Goal: Task Accomplishment & Management: Manage account settings

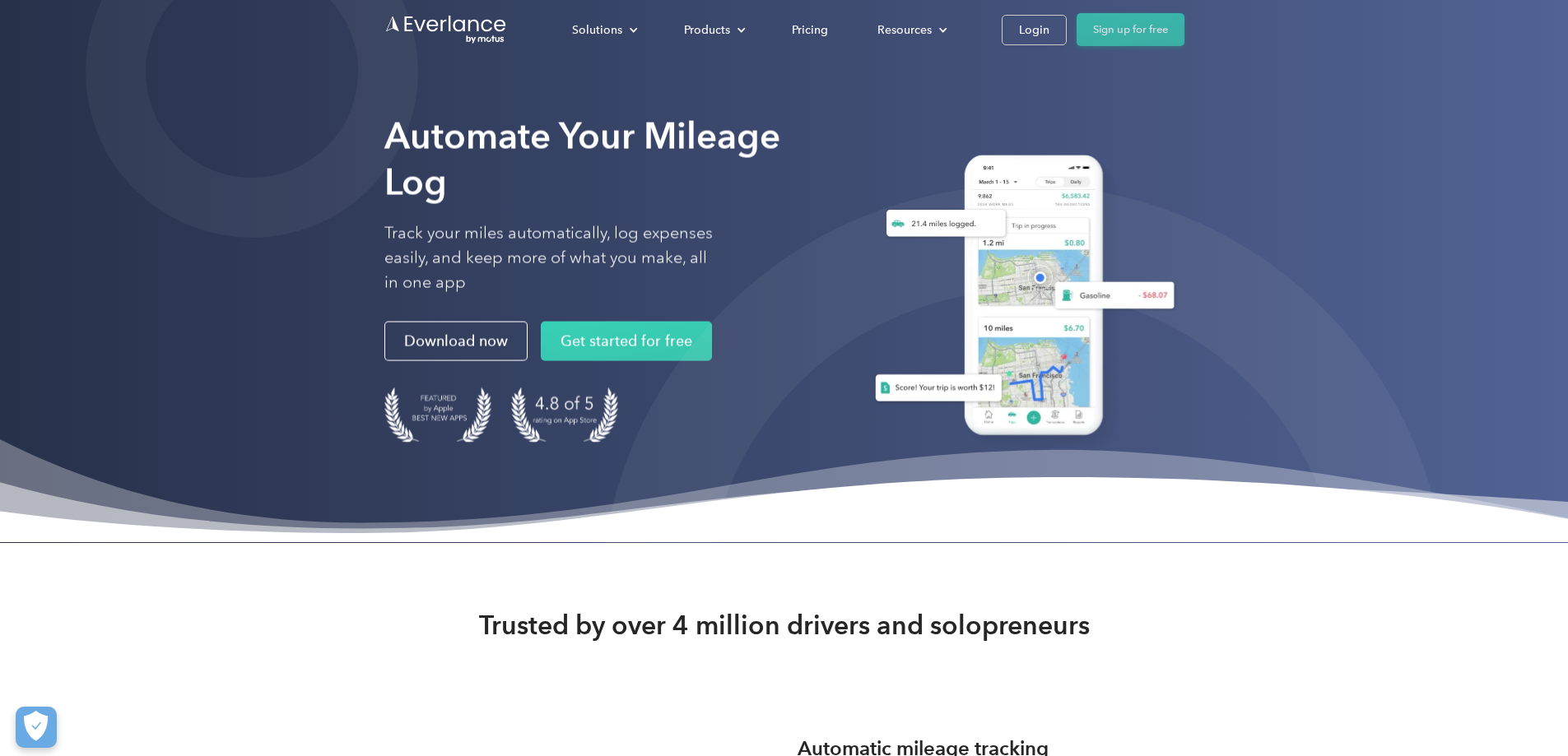
click at [1185, 28] on link "Sign up for free" at bounding box center [1131, 29] width 108 height 33
click at [1049, 31] on div "Login" at bounding box center [1034, 30] width 31 height 21
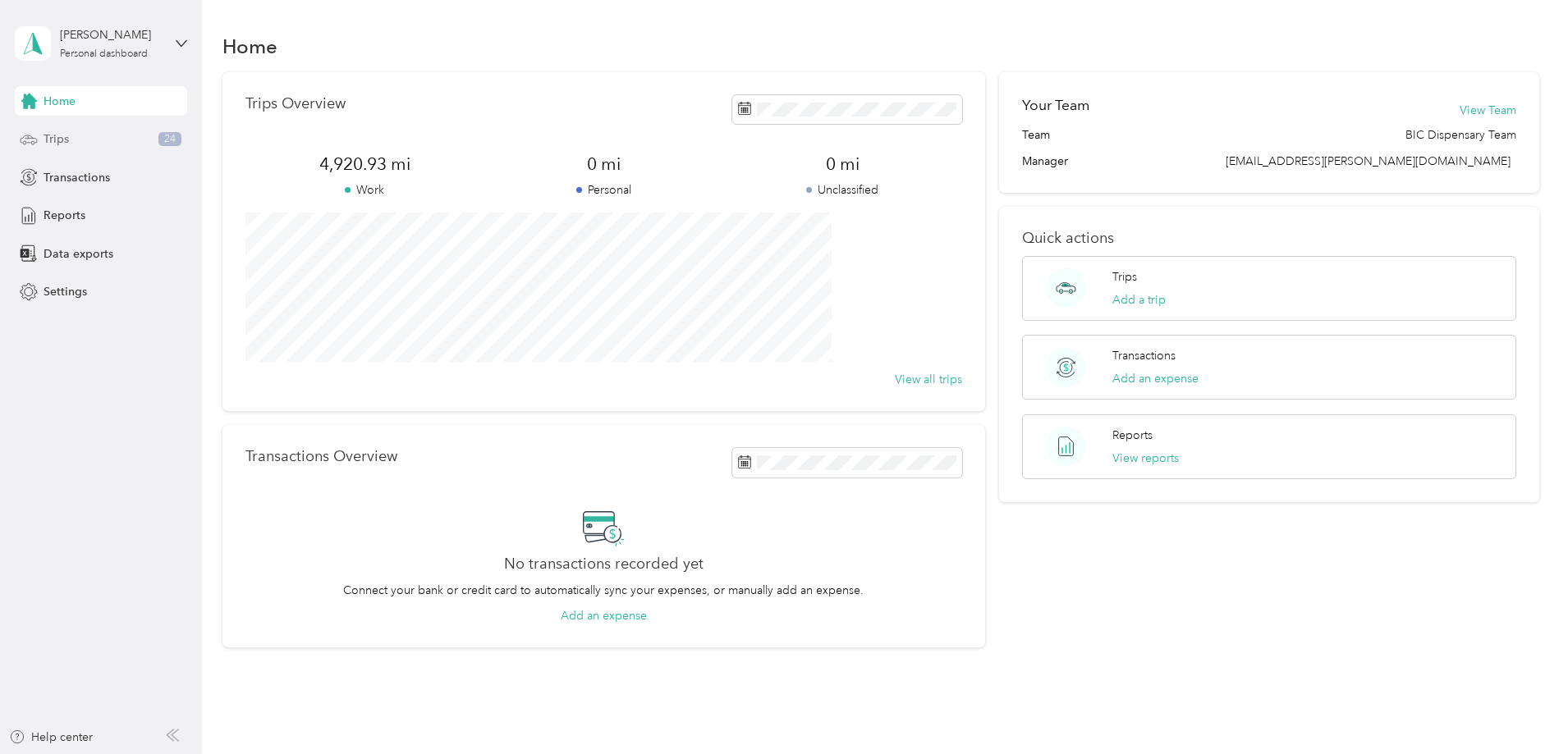
click at [38, 139] on div "Trips 24" at bounding box center [100, 139] width 172 height 30
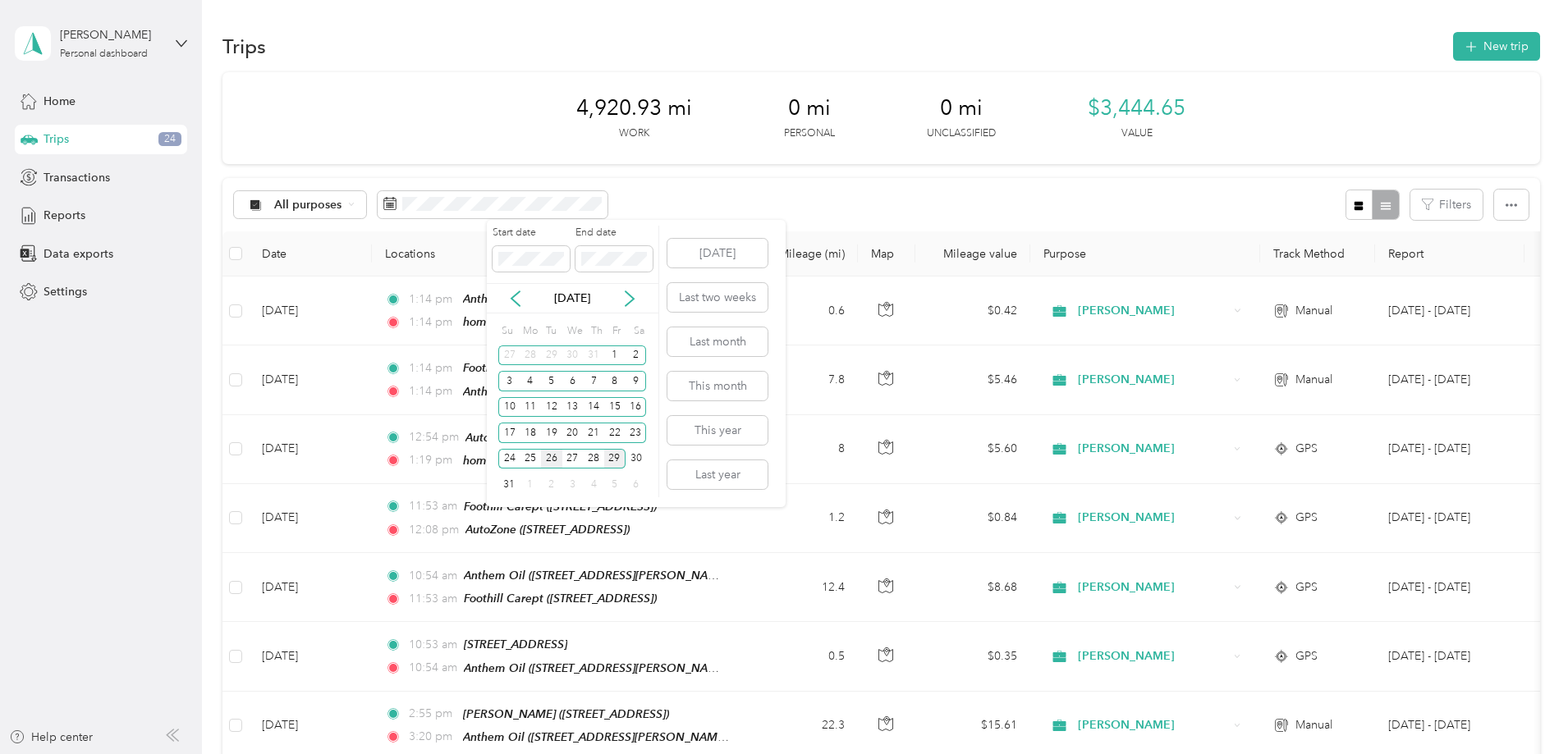
click at [551, 456] on div "26" at bounding box center [551, 459] width 21 height 20
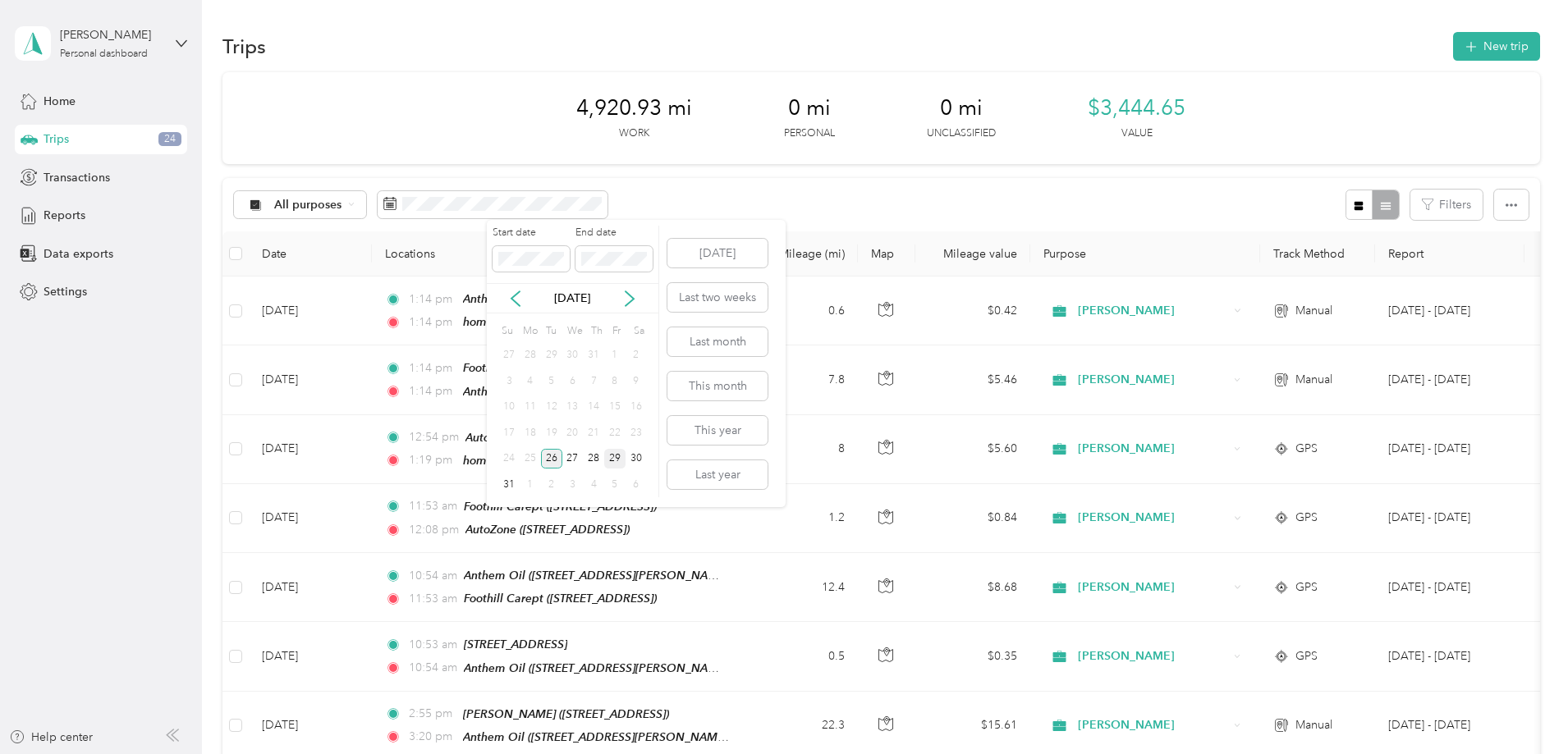
click at [548, 456] on div "26" at bounding box center [551, 459] width 21 height 20
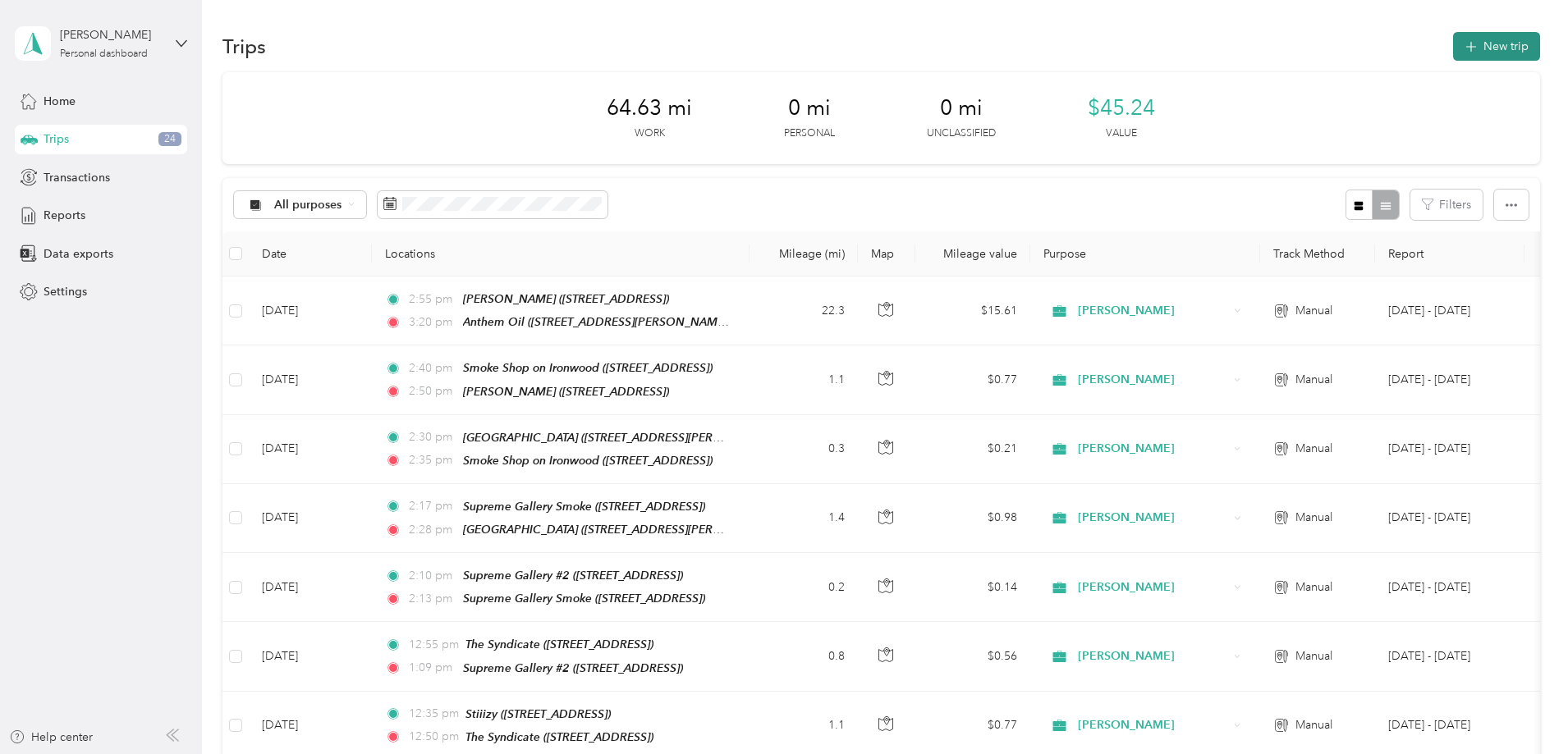
click at [1453, 41] on button "New trip" at bounding box center [1496, 46] width 87 height 29
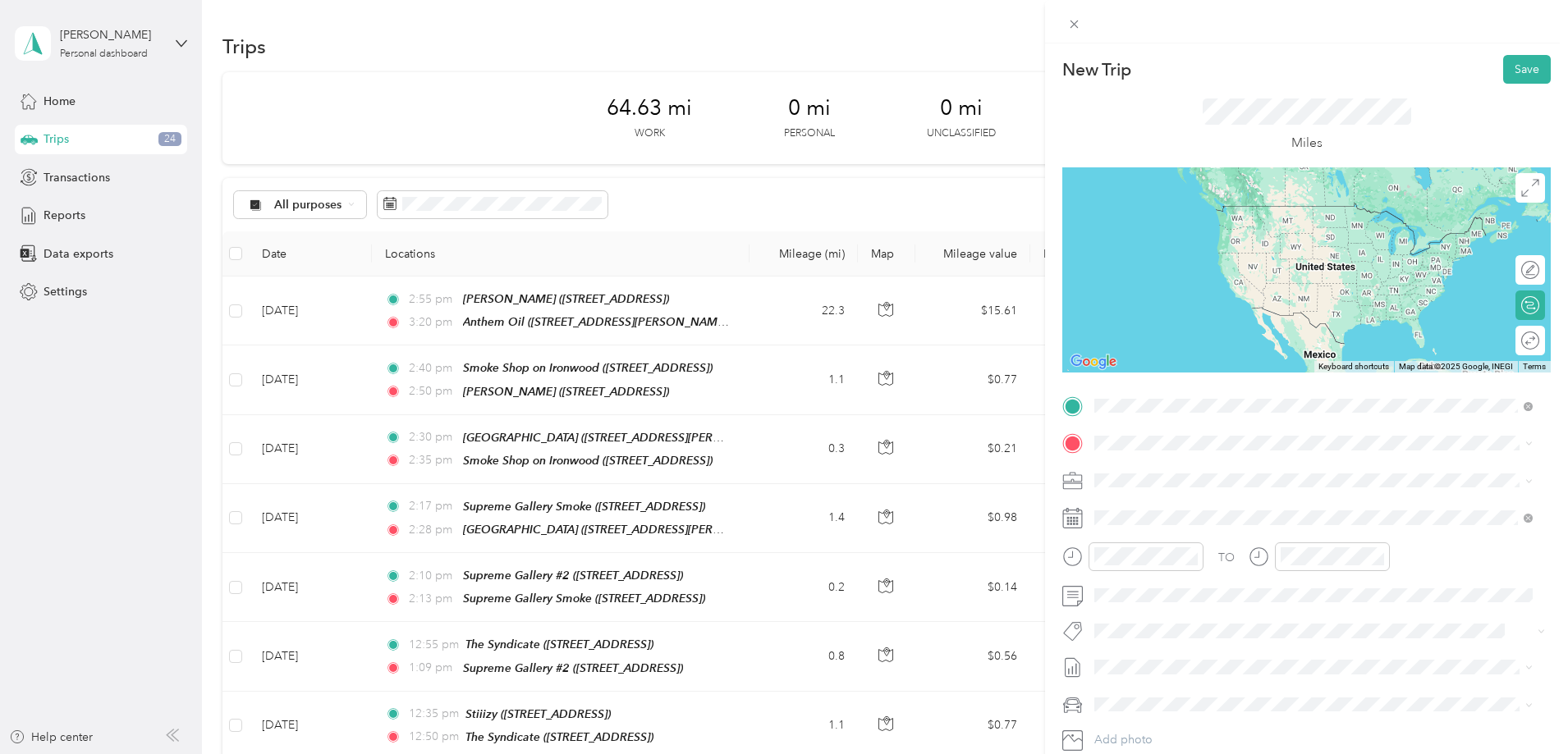
click at [1199, 480] on div "TEAM Anthem Oil" at bounding box center [1223, 474] width 195 height 20
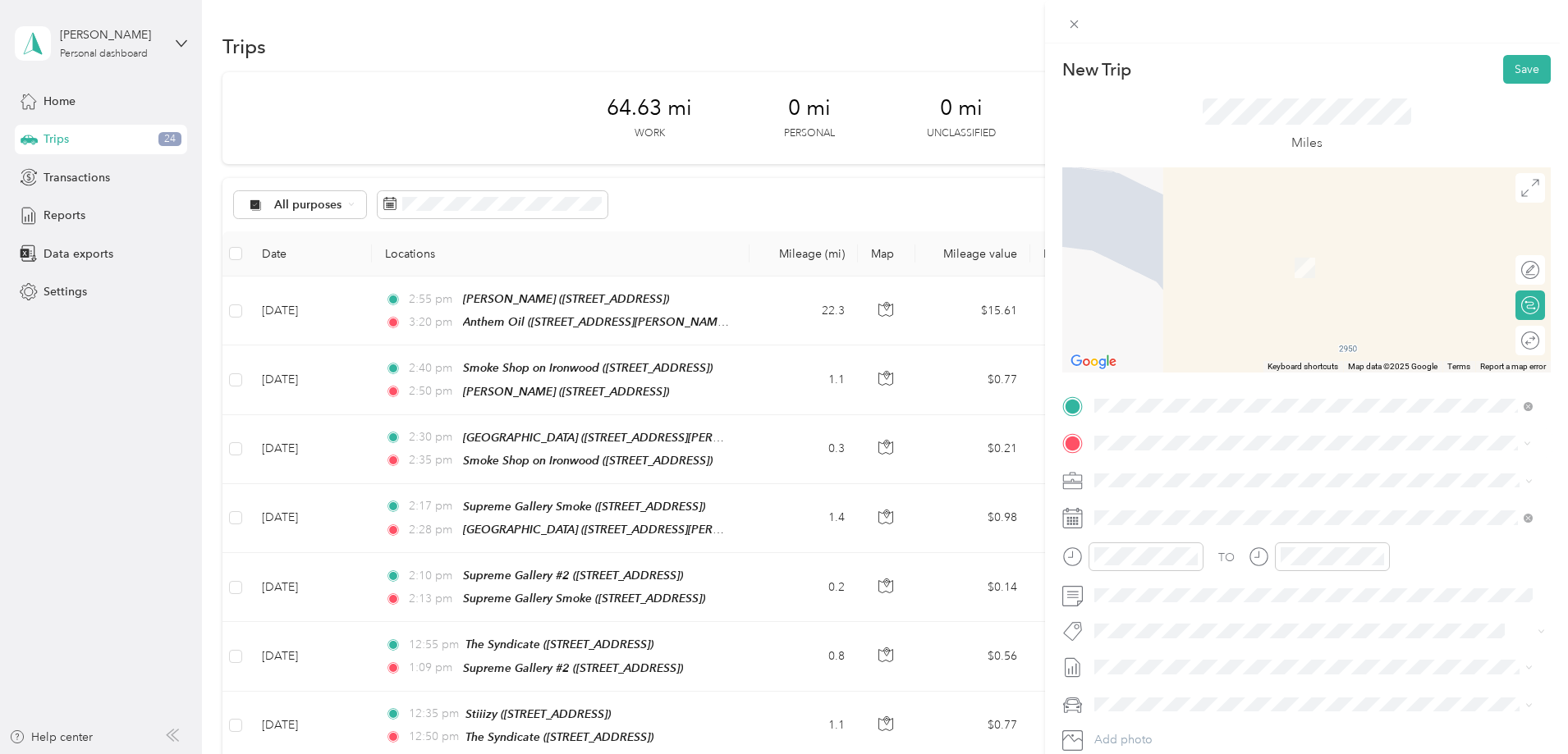
click at [1216, 513] on span "[STREET_ADDRESS], [GEOGRAPHIC_DATA], [US_STATE], [GEOGRAPHIC_DATA]" at bounding box center [1274, 521] width 299 height 32
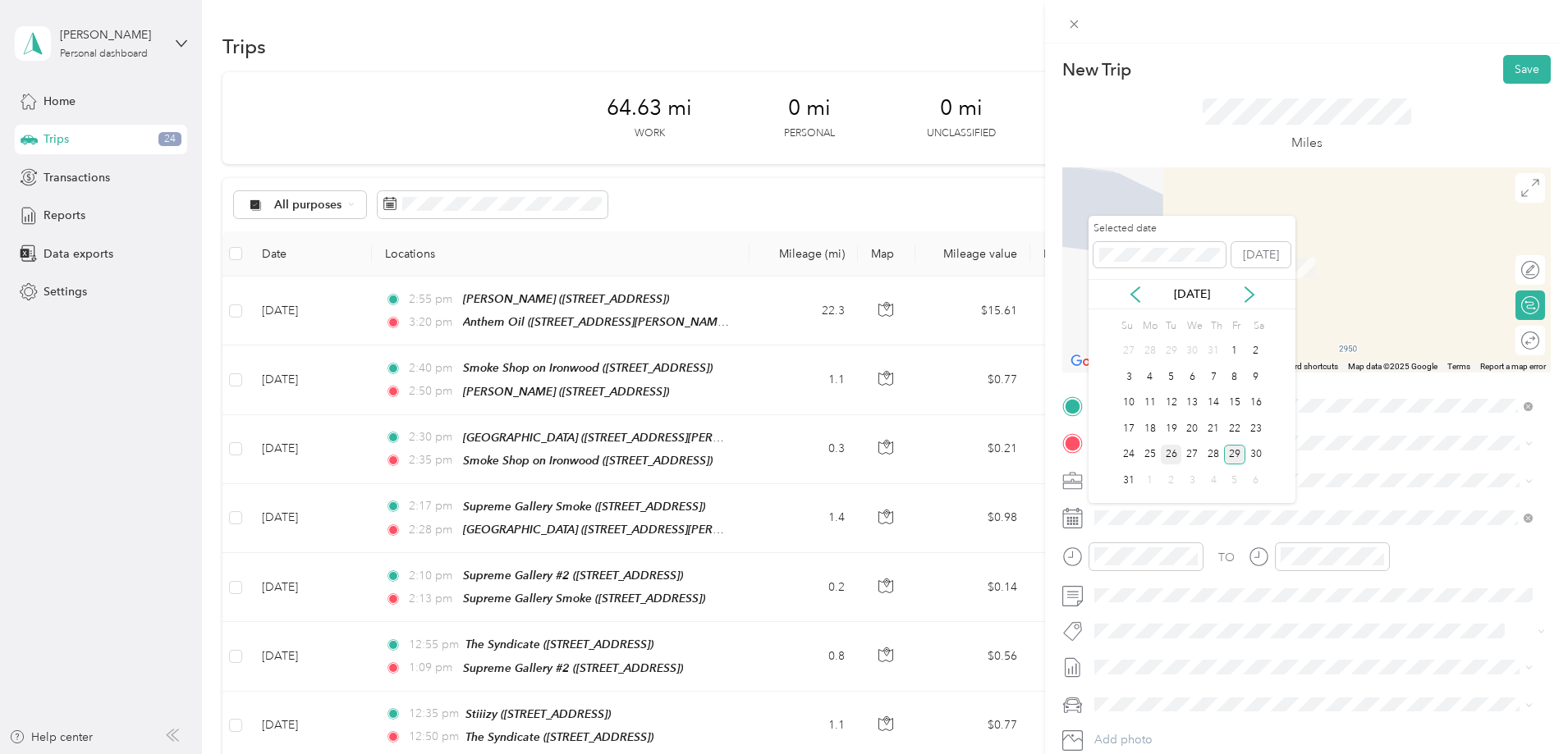
click at [1170, 450] on div "26" at bounding box center [1171, 455] width 21 height 20
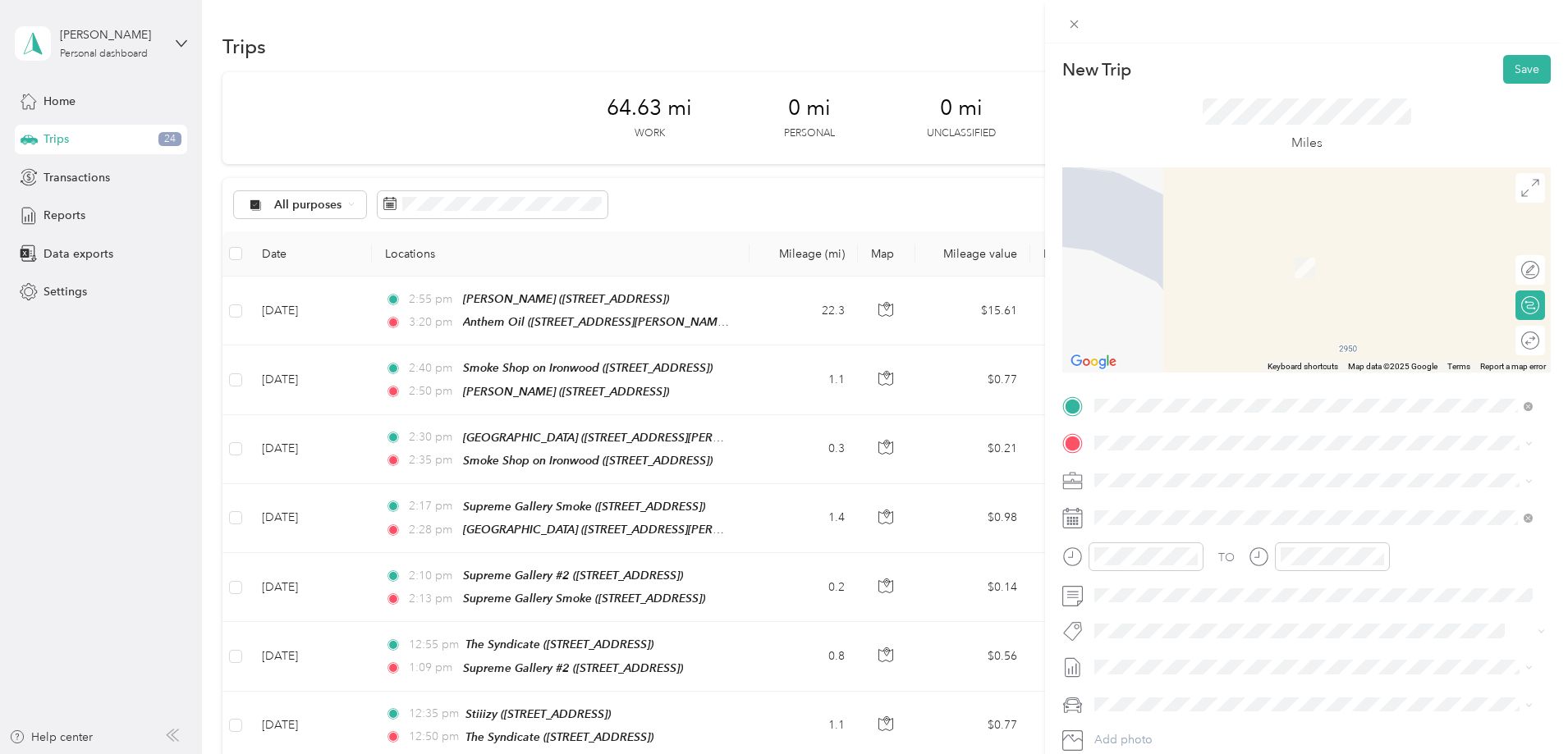
click at [422, 313] on div "New Trip Save This trip cannot be edited because it is either under review, app…" at bounding box center [784, 377] width 1568 height 754
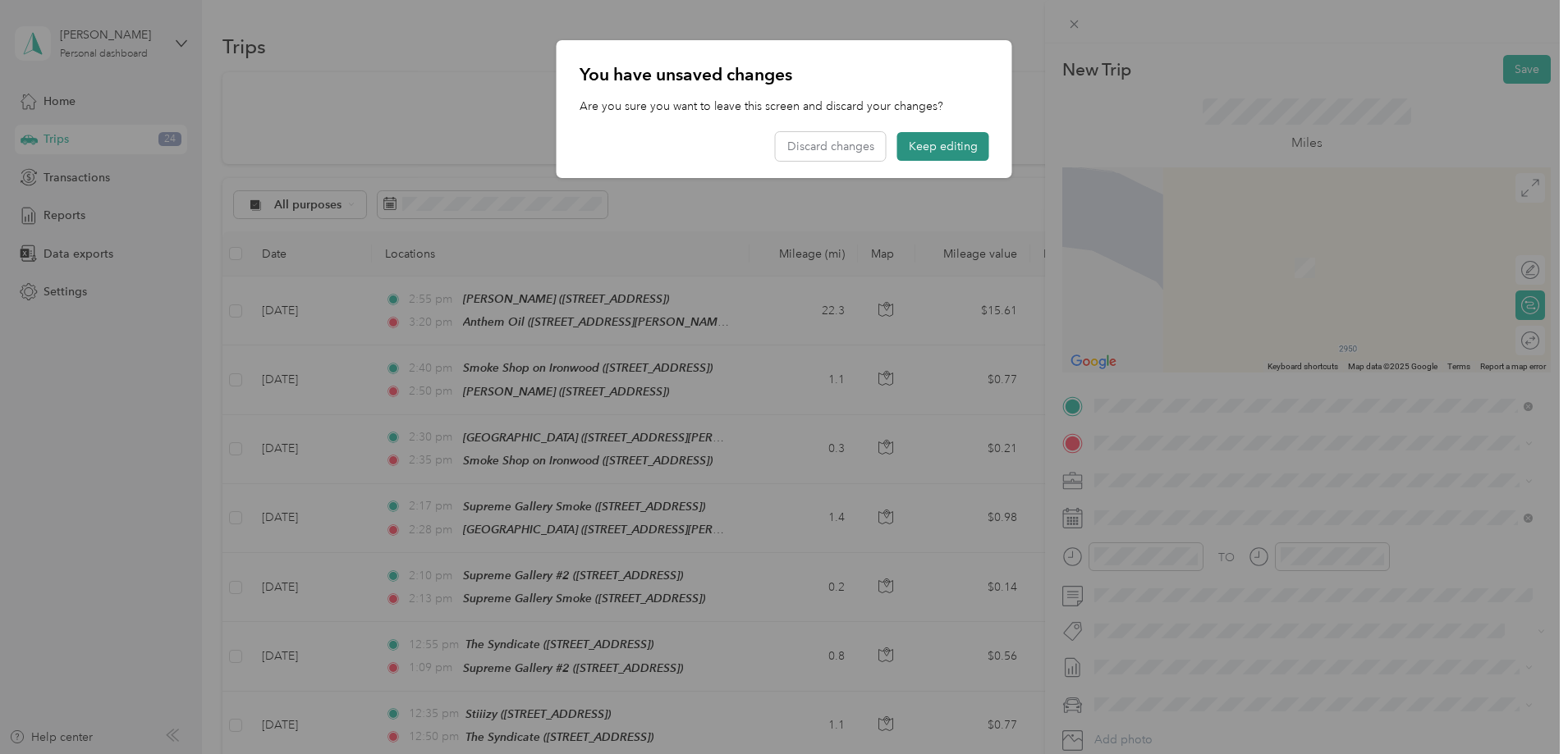
click at [953, 141] on button "Keep editing" at bounding box center [943, 146] width 92 height 29
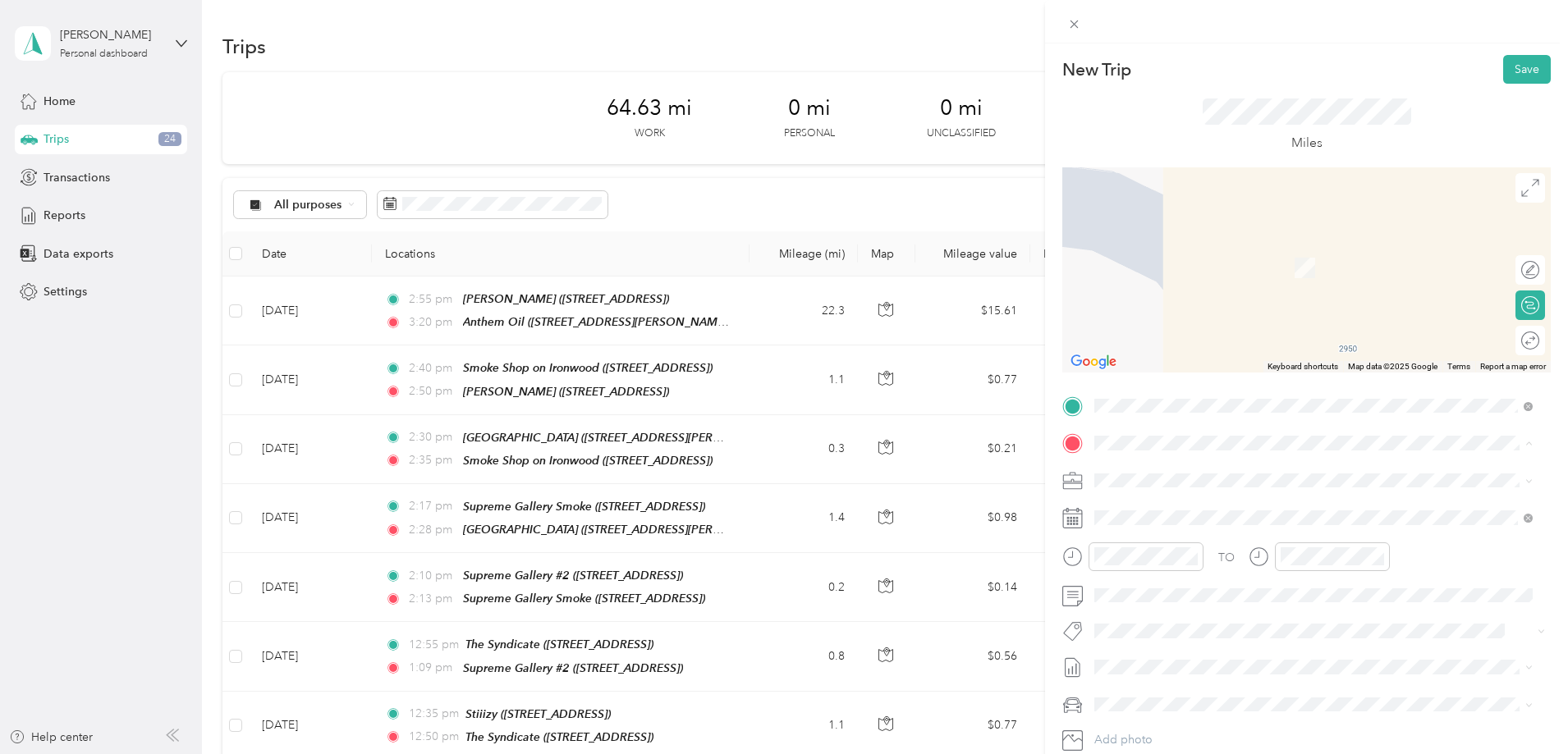
click at [1163, 580] on span "[STREET_ADDRESS], [GEOGRAPHIC_DATA], [US_STATE], [GEOGRAPHIC_DATA]" at bounding box center [1274, 590] width 299 height 32
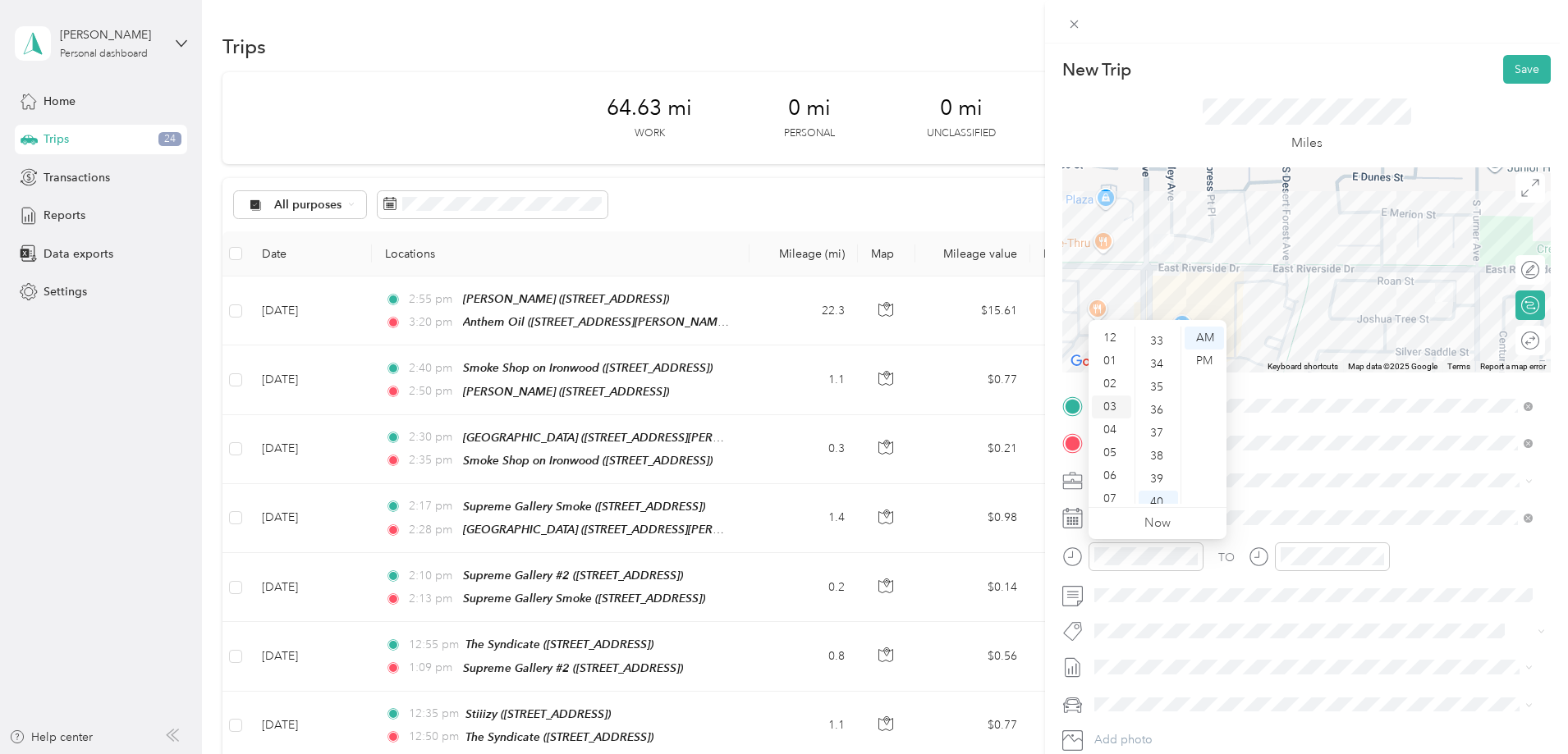
click at [1114, 404] on div "03" at bounding box center [1111, 406] width 39 height 23
click at [1156, 446] on div "20" at bounding box center [1158, 453] width 39 height 23
click at [1207, 356] on div "PM" at bounding box center [1203, 361] width 39 height 23
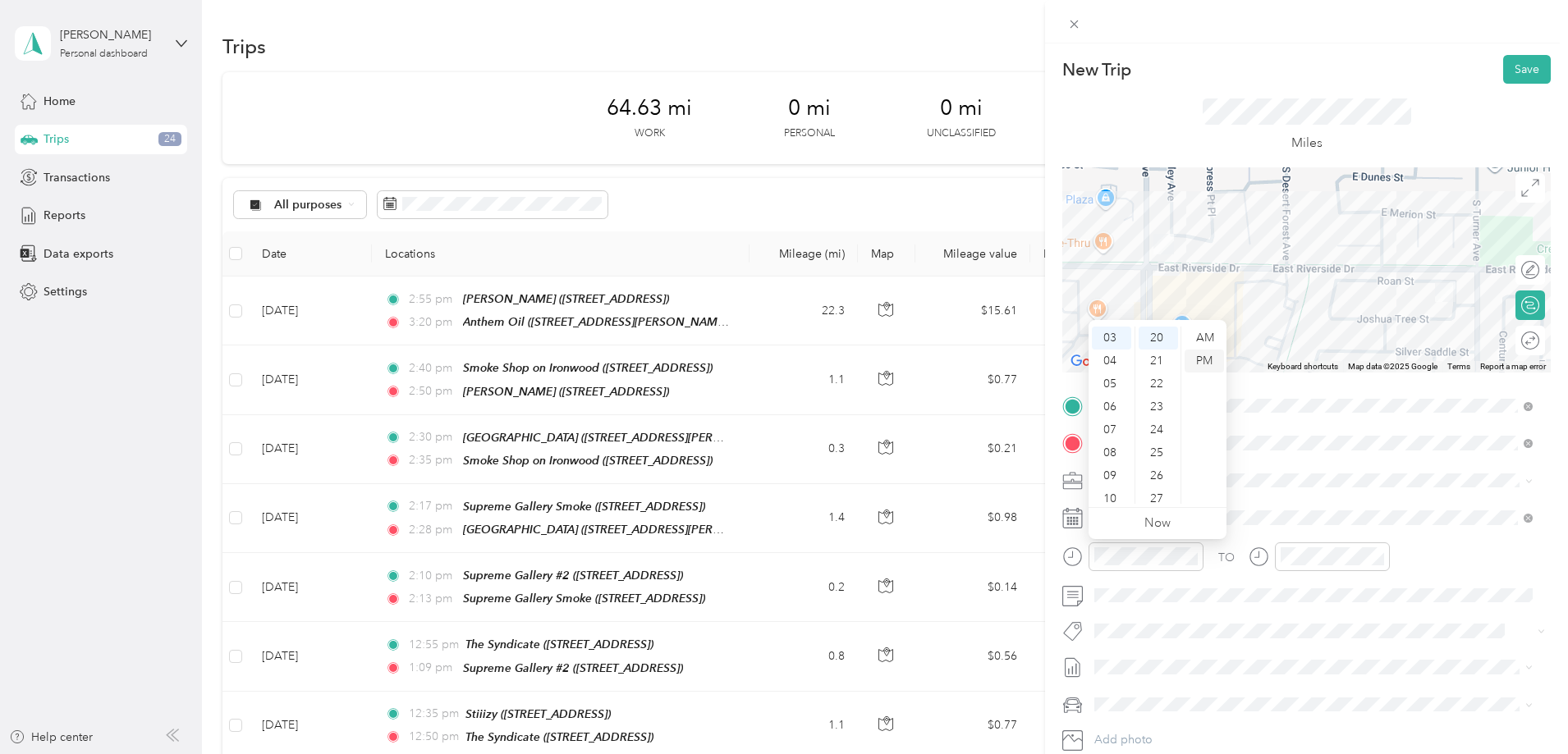
click at [1207, 356] on div "PM" at bounding box center [1203, 361] width 39 height 23
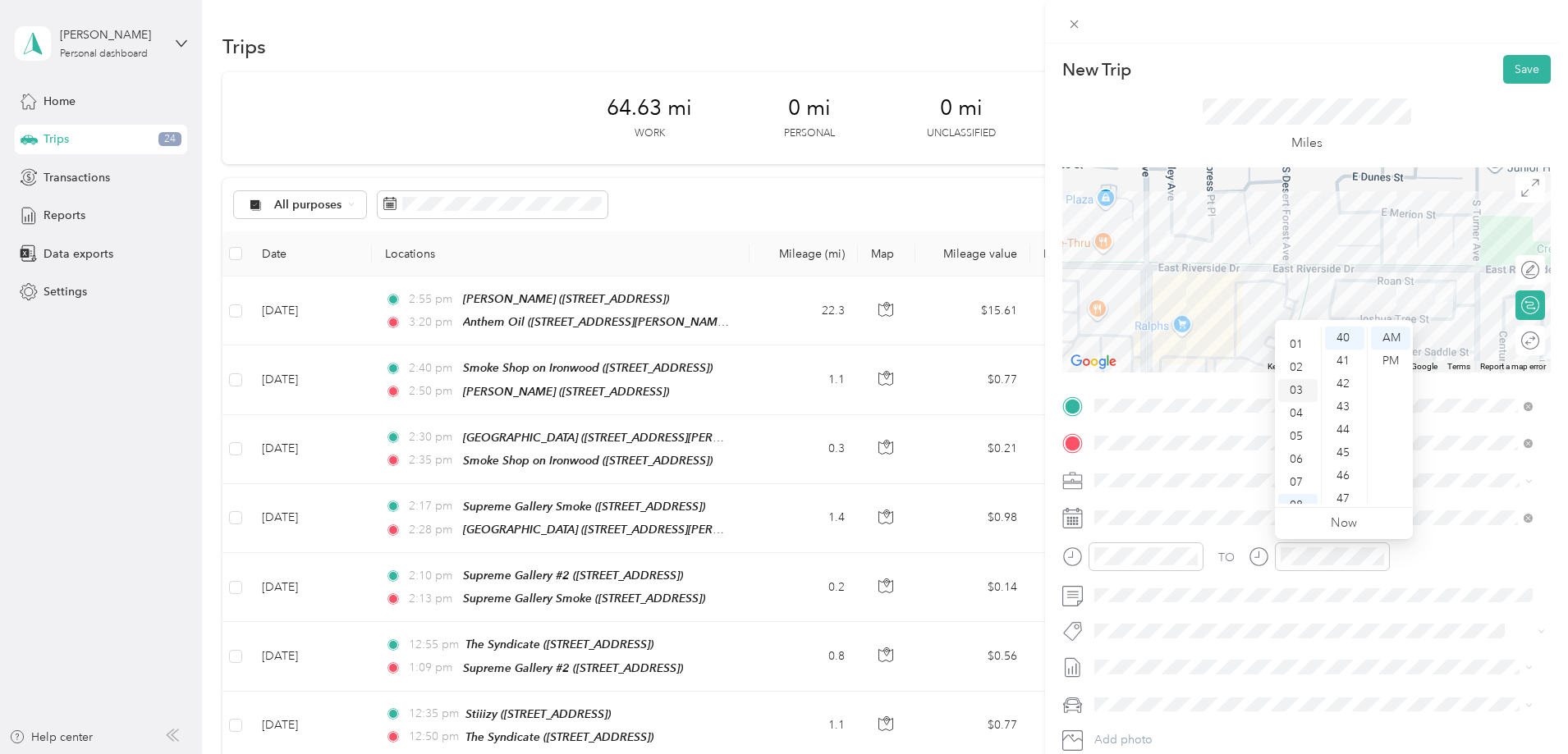
click at [1301, 388] on div "03" at bounding box center [1297, 390] width 39 height 23
click at [1344, 459] on div "24" at bounding box center [1344, 462] width 39 height 23
click at [1389, 355] on div "PM" at bounding box center [1390, 361] width 39 height 23
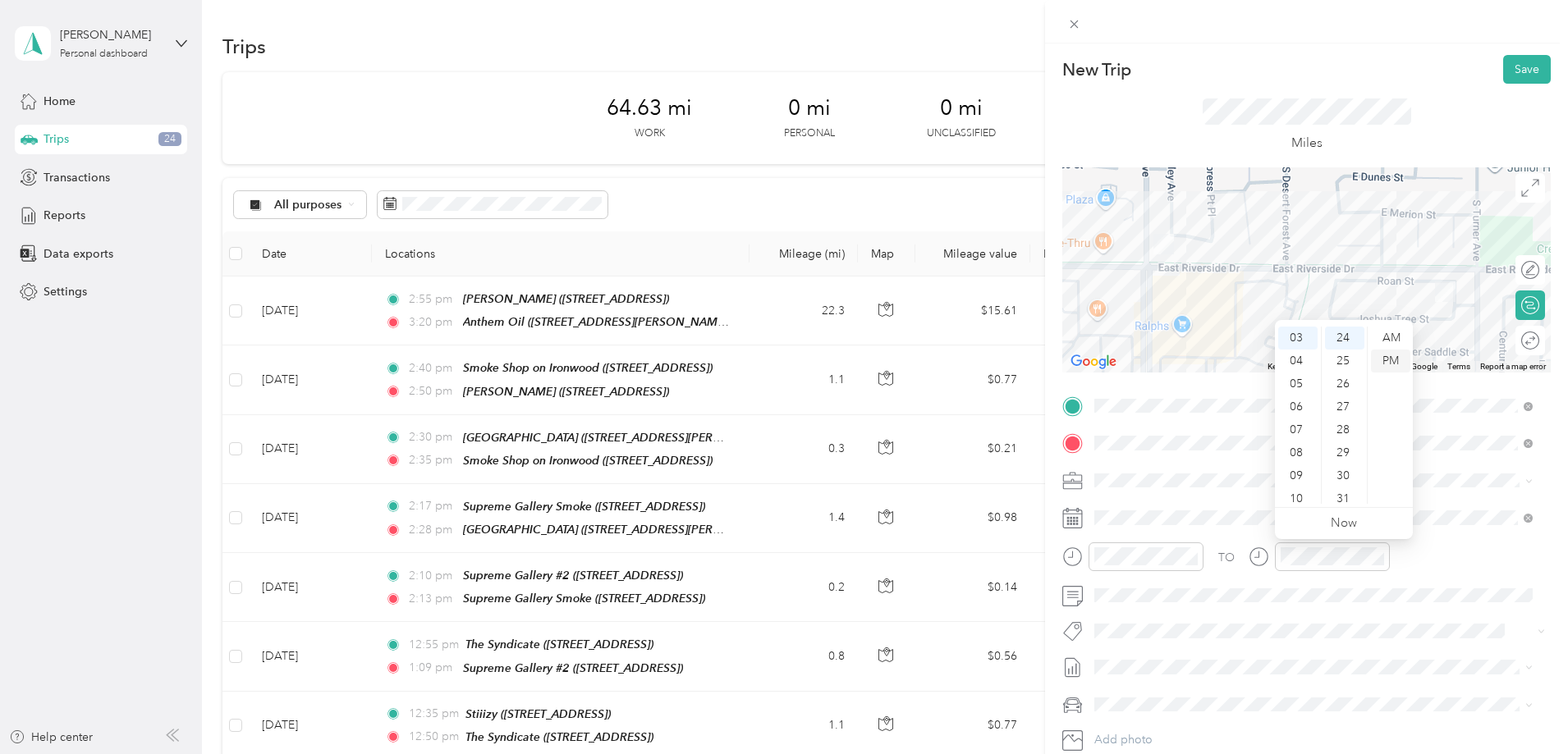
click at [1388, 364] on div "PM" at bounding box center [1390, 361] width 39 height 23
click at [1523, 62] on button "Save" at bounding box center [1526, 69] width 47 height 29
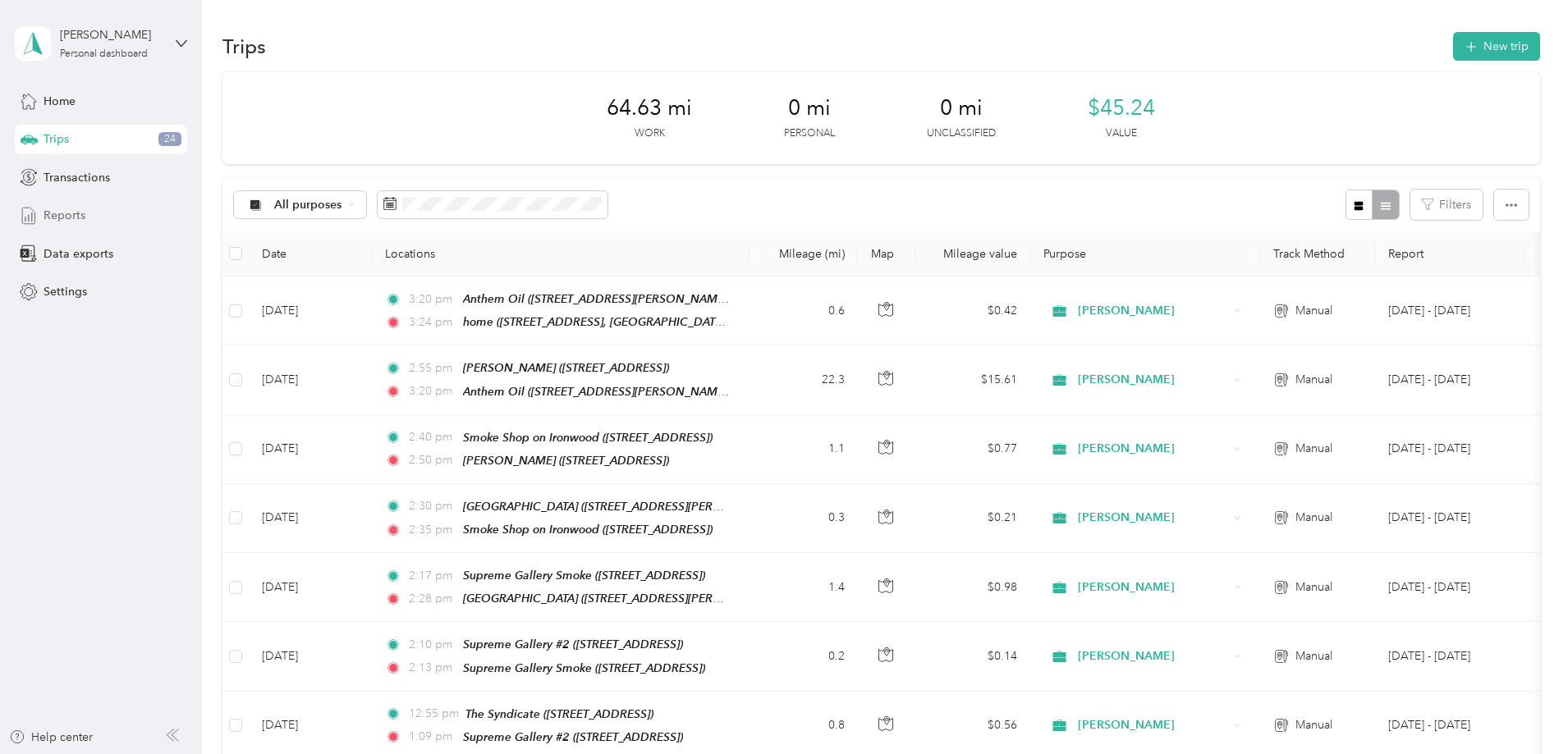
click at [67, 210] on span "Reports" at bounding box center [64, 215] width 42 height 18
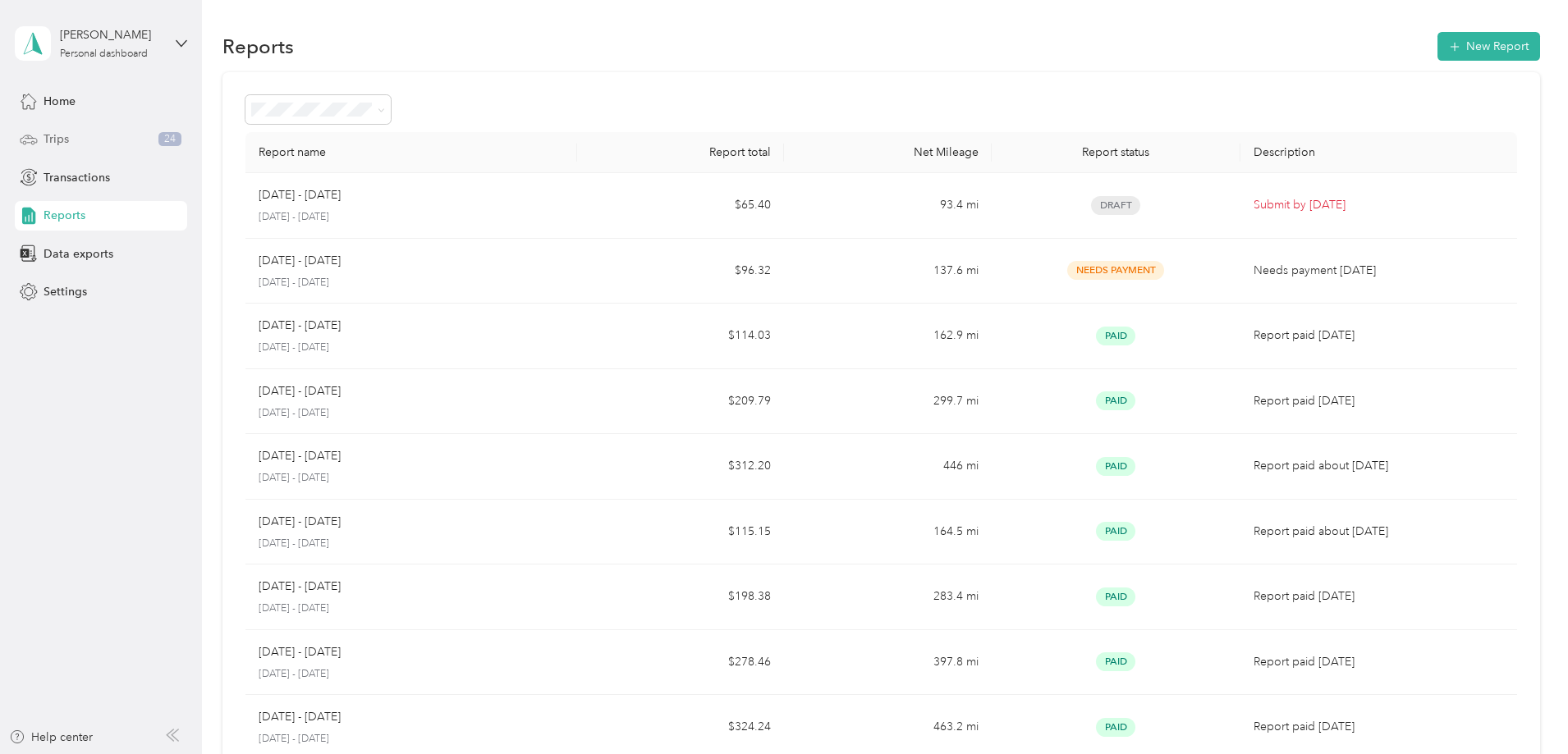
click at [68, 138] on span "Trips" at bounding box center [56, 139] width 25 height 18
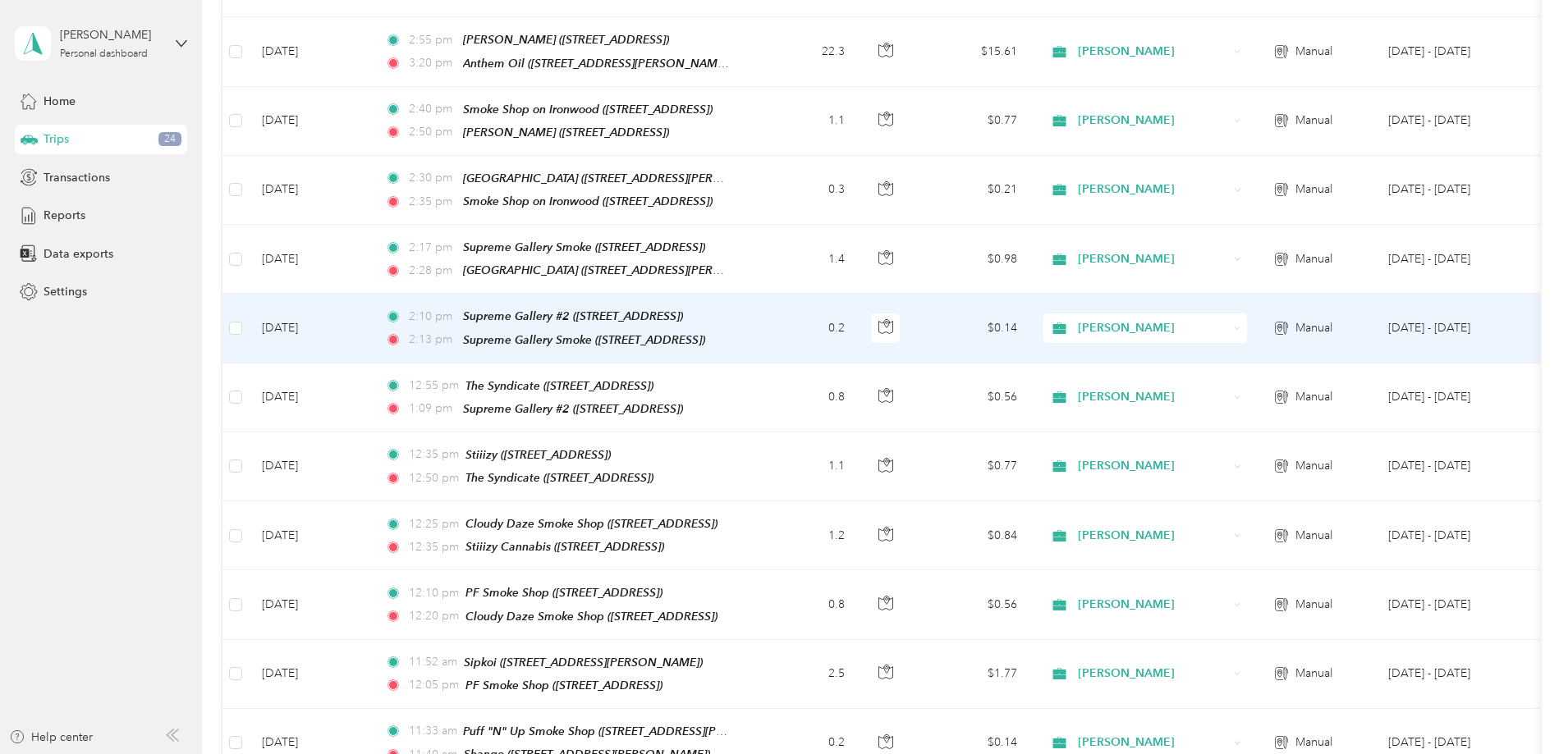
scroll to position [164, 0]
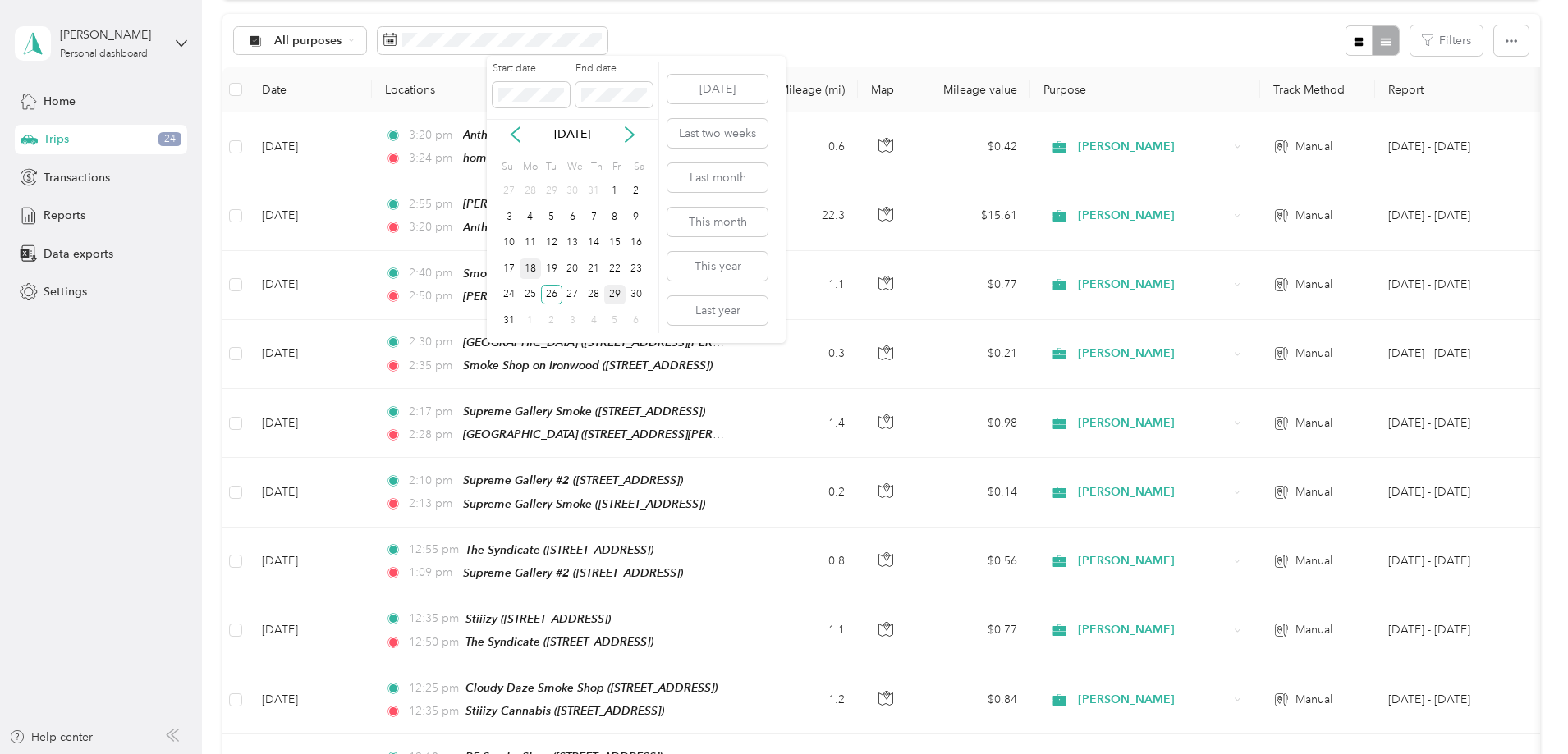
click at [531, 268] on div "18" at bounding box center [530, 269] width 21 height 20
click at [616, 292] on div "29" at bounding box center [614, 295] width 21 height 20
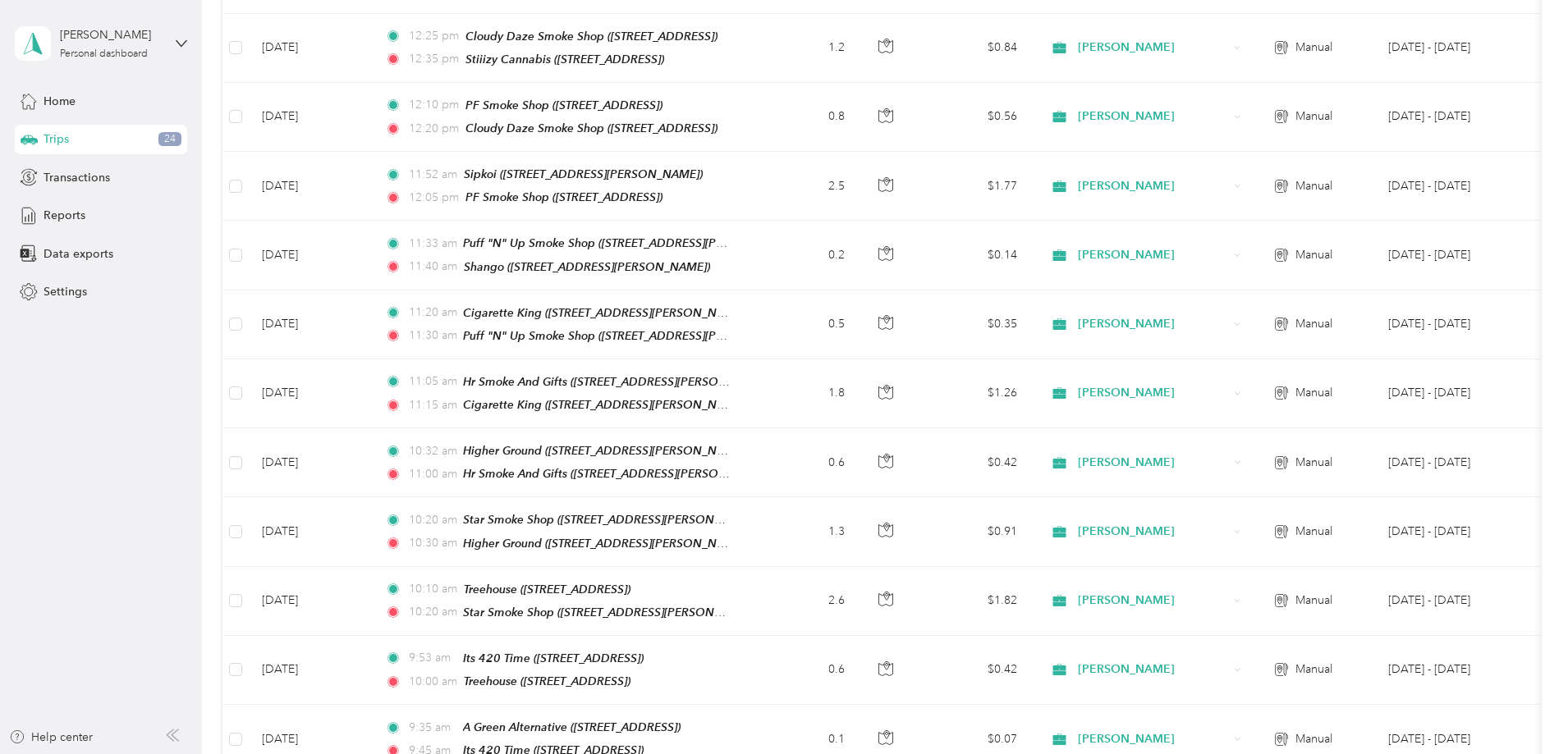
scroll to position [1547, 0]
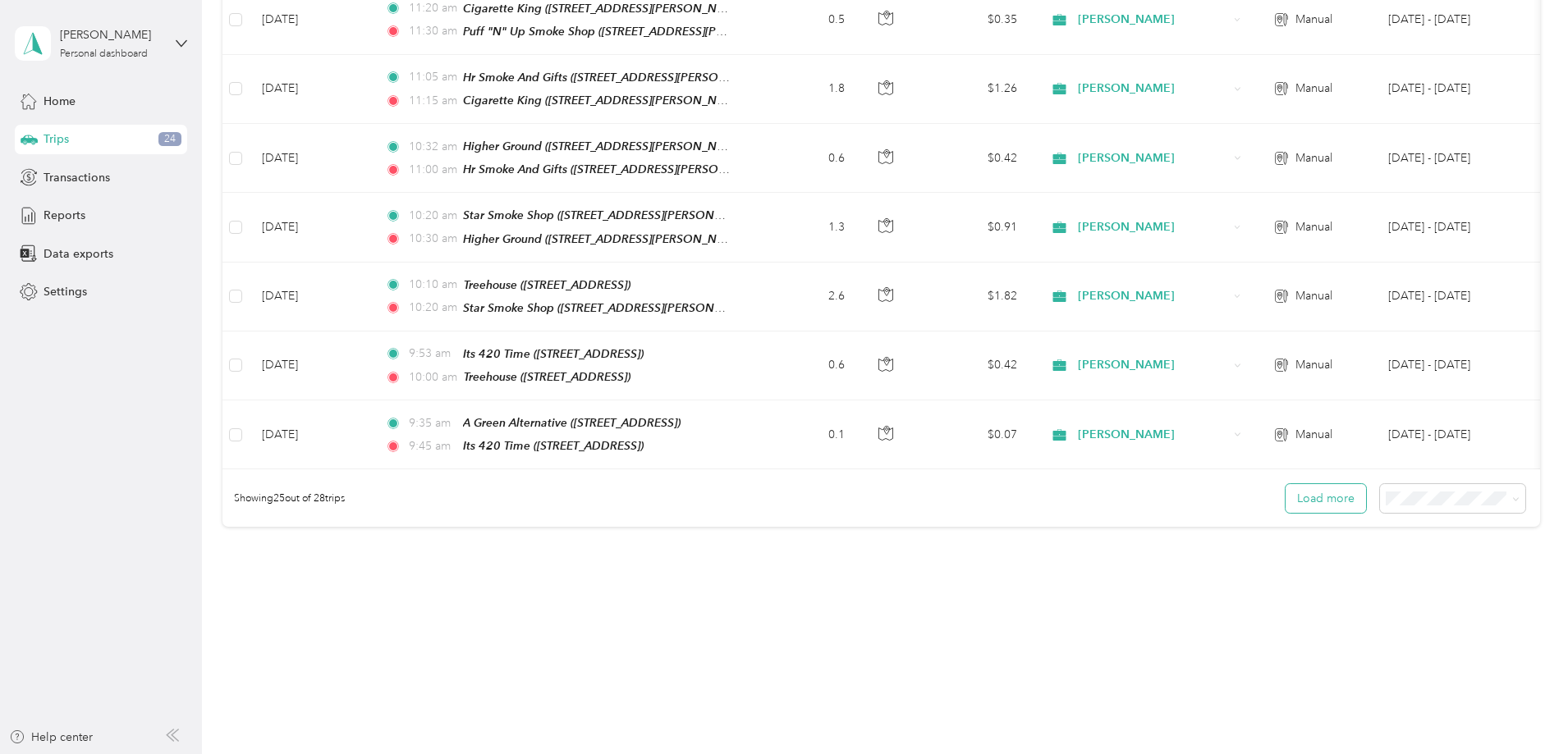
click at [1285, 497] on button "Load more" at bounding box center [1325, 498] width 80 height 29
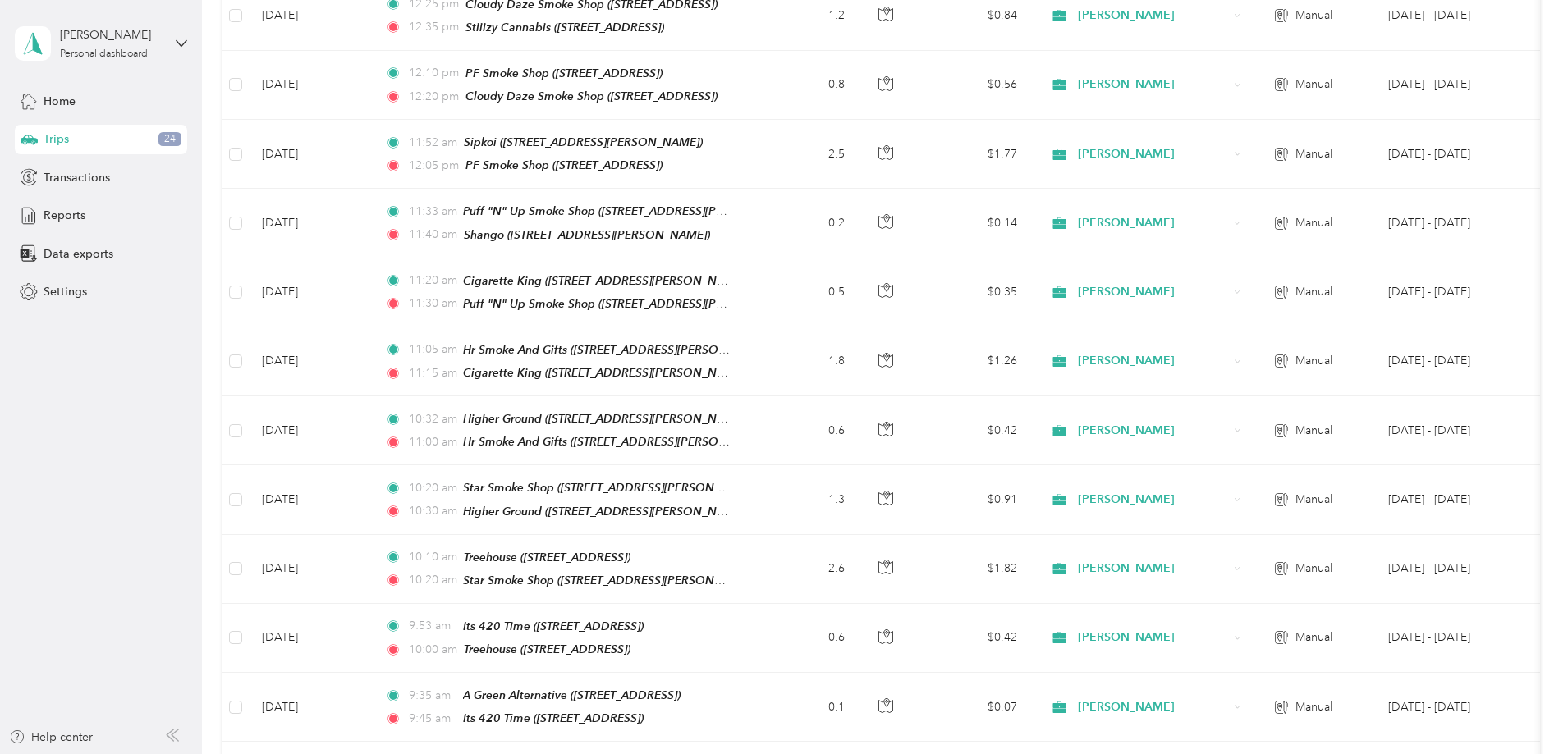
scroll to position [1673, 0]
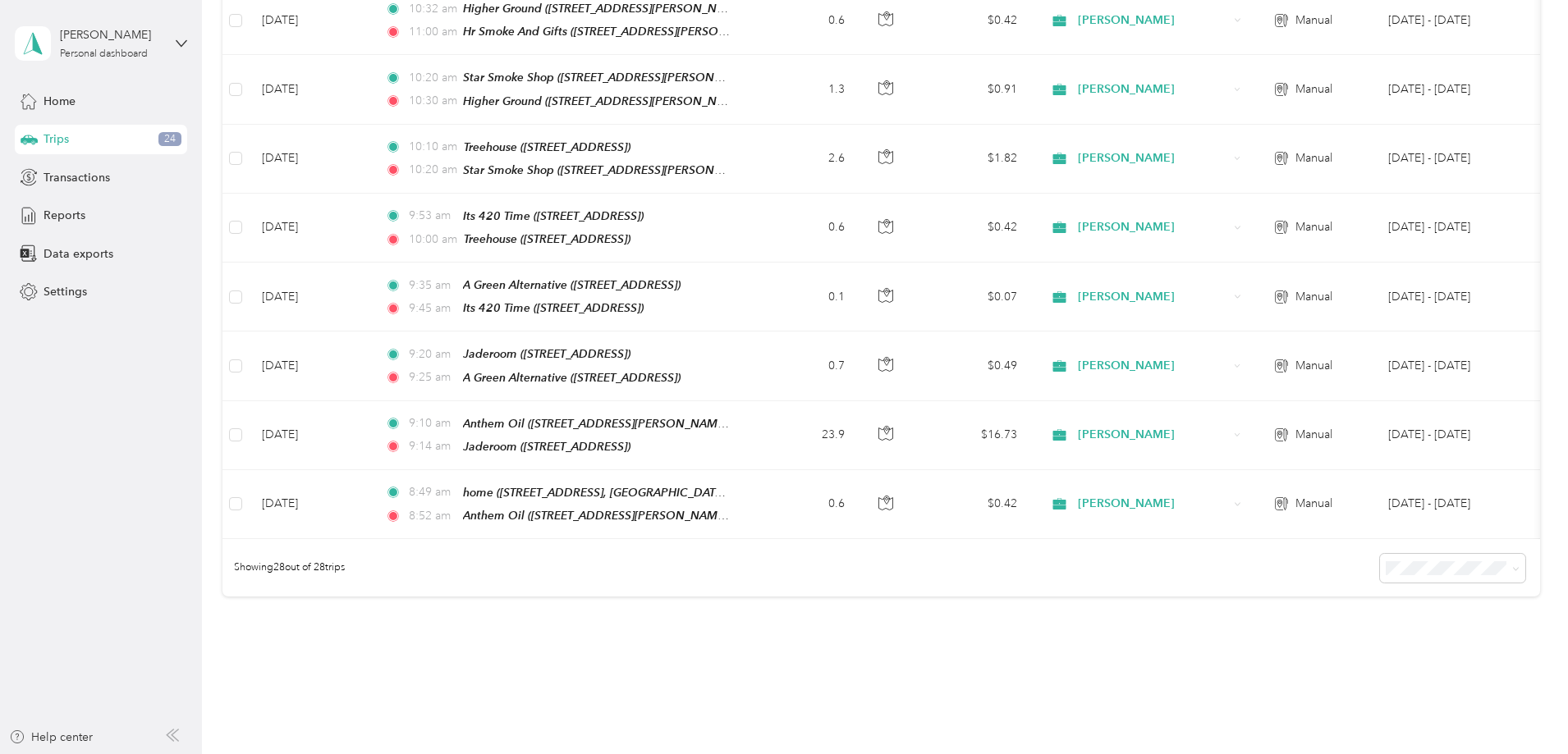
click at [72, 413] on aside "[PERSON_NAME] Personal dashboard Home Trips 24 Transactions Reports Data export…" at bounding box center [100, 377] width 202 height 754
click at [69, 213] on span "Reports" at bounding box center [64, 215] width 42 height 18
